Goal: Task Accomplishment & Management: Complete application form

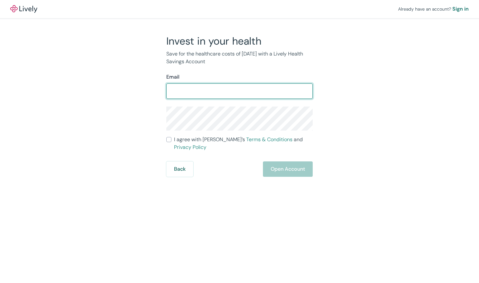
click at [217, 92] on input "Email" at bounding box center [239, 91] width 146 height 13
type input "[PERSON_NAME][EMAIL_ADDRESS][PERSON_NAME][DOMAIN_NAME]"
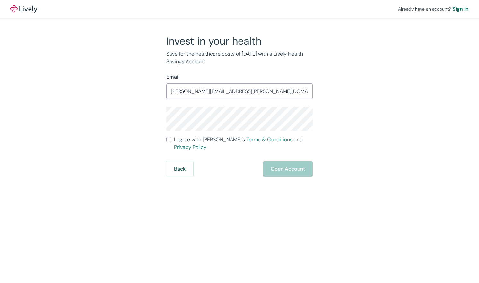
click at [203, 131] on form "Email [PERSON_NAME][EMAIL_ADDRESS][PERSON_NAME][DOMAIN_NAME] ​ I agree with [PE…" at bounding box center [239, 125] width 146 height 104
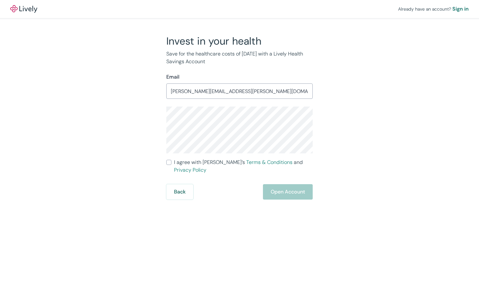
click at [284, 186] on div "Back Open Account" at bounding box center [239, 191] width 146 height 15
click at [169, 161] on input "I agree with Lively’s Terms & Conditions and Privacy Policy" at bounding box center [168, 162] width 5 height 5
checkbox input "true"
click at [279, 189] on button "Open Account" at bounding box center [288, 191] width 50 height 15
